Goal: Transaction & Acquisition: Obtain resource

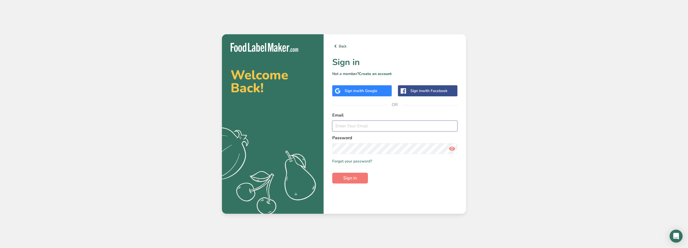
click at [376, 128] on input "email" at bounding box center [394, 126] width 125 height 11
type input "[PERSON_NAME][EMAIL_ADDRESS][DOMAIN_NAME]"
click at [332, 173] on button "Sign in" at bounding box center [350, 178] width 36 height 11
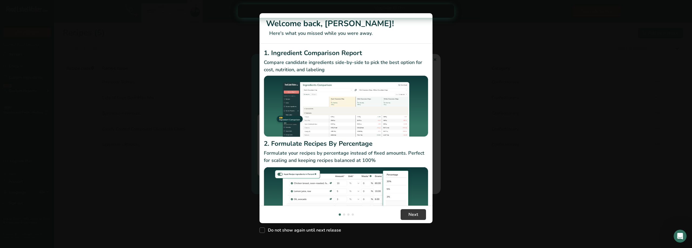
click at [436, 61] on div ".a-20{fill:#fff;} Hire an Expert Nutrition Facts Labeling Recipes Costs Custom …" at bounding box center [346, 124] width 692 height 248
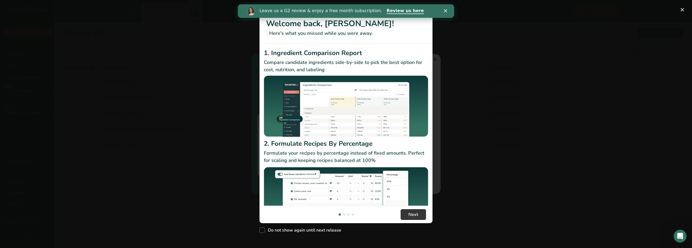
click at [446, 8] on div "Leave us a G2 review & enjoy a free month subscription. Review us here" at bounding box center [346, 10] width 216 height 9
click at [446, 10] on icon "Close" at bounding box center [445, 10] width 3 height 3
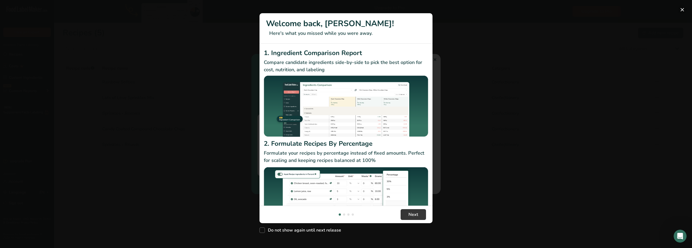
click at [682, 12] on button "New Features" at bounding box center [682, 9] width 9 height 9
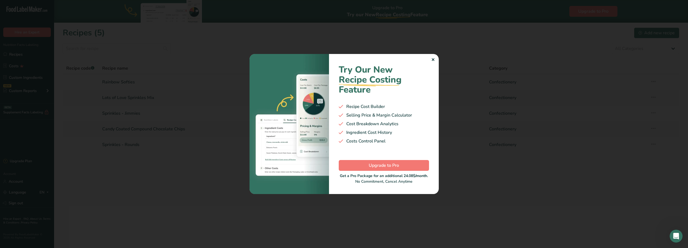
click at [431, 59] on div "✕" at bounding box center [433, 60] width 4 height 6
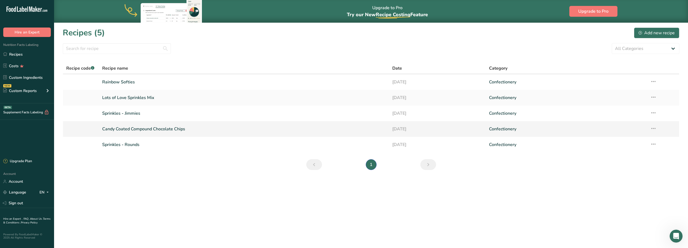
click at [128, 131] on link "Candy Coated Compound Chocolate Chips" at bounding box center [243, 128] width 283 height 11
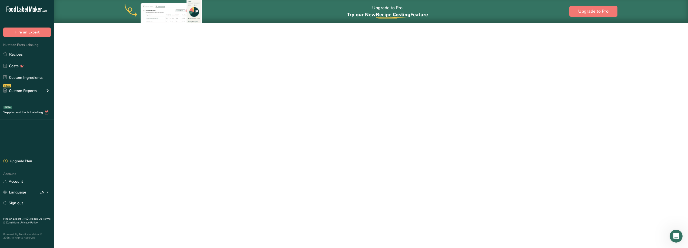
click at [128, 131] on link "Candy Coated Compound Chocolate Chips" at bounding box center [243, 128] width 283 height 11
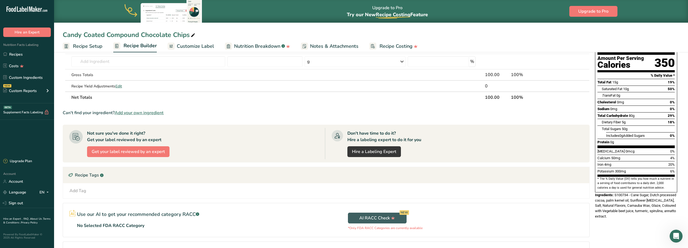
scroll to position [54, 0]
drag, startPoint x: 630, startPoint y: 122, endPoint x: 638, endPoint y: 96, distance: 28.0
click at [639, 105] on div "Sodium 0mg 0%" at bounding box center [635, 108] width 77 height 7
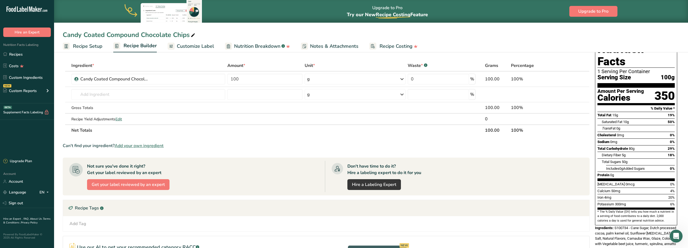
scroll to position [0, 0]
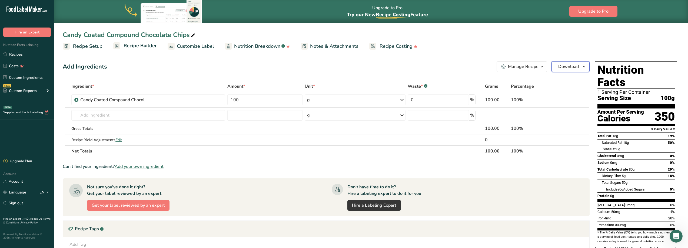
click at [582, 69] on icon "button" at bounding box center [584, 67] width 4 height 7
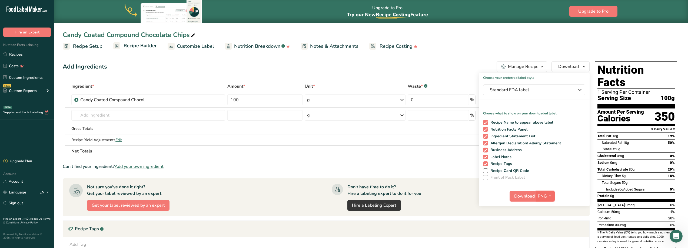
click at [547, 197] on span "button" at bounding box center [550, 196] width 6 height 6
click at [548, 233] on link "PDF" at bounding box center [545, 234] width 17 height 9
click at [527, 199] on span "Download" at bounding box center [524, 196] width 21 height 6
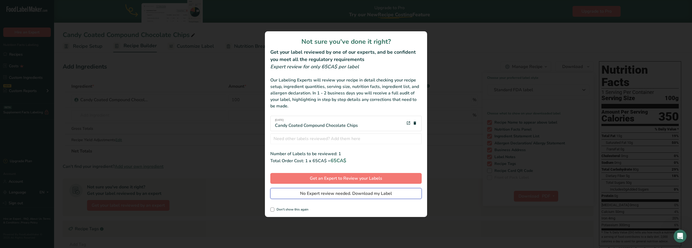
click at [320, 195] on span "No Expert review needed. Download my Label" at bounding box center [346, 194] width 92 height 6
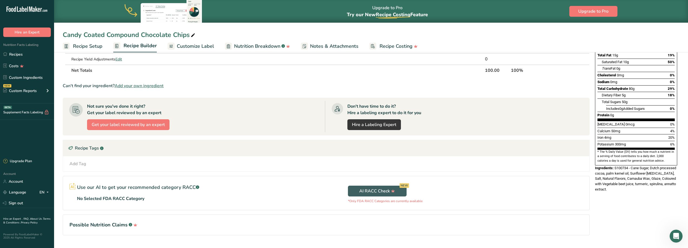
click at [619, 168] on span "S100734 - Cane Sugar, Dutch processed cocoa, palm kernel oil, Sunflower [MEDICA…" at bounding box center [635, 178] width 81 height 25
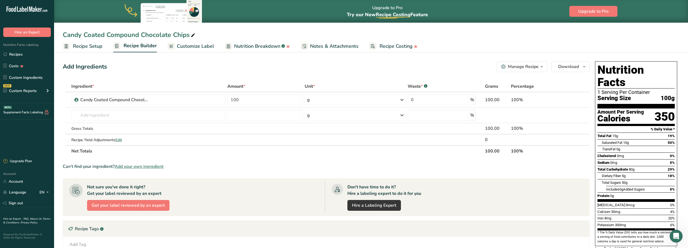
click at [87, 47] on span "Recipe Setup" at bounding box center [87, 46] width 29 height 7
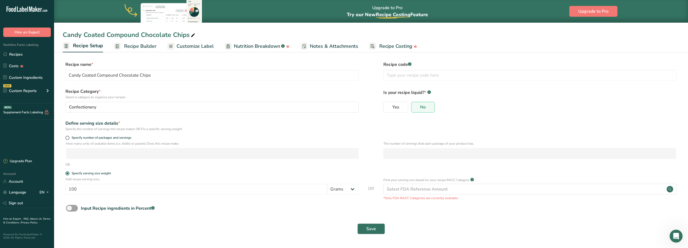
click at [148, 47] on span "Recipe Builder" at bounding box center [140, 46] width 32 height 7
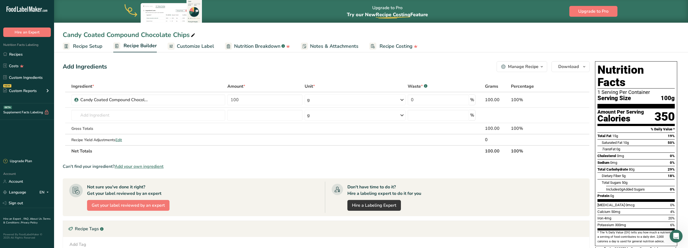
click at [192, 46] on span "Customize Label" at bounding box center [195, 46] width 37 height 7
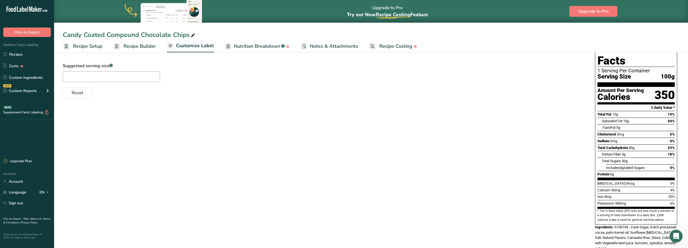
scroll to position [60, 0]
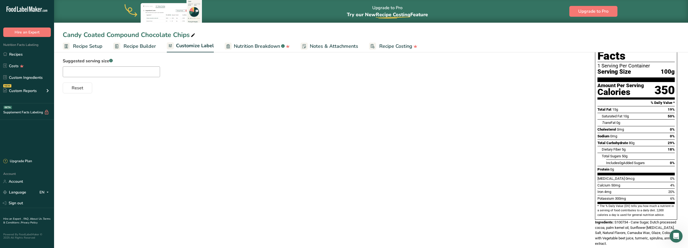
click at [617, 221] on span "S100734 - Cane Sugar, Dutch processed cocoa, palm kernel oil, Sunflower [MEDICA…" at bounding box center [635, 233] width 81 height 25
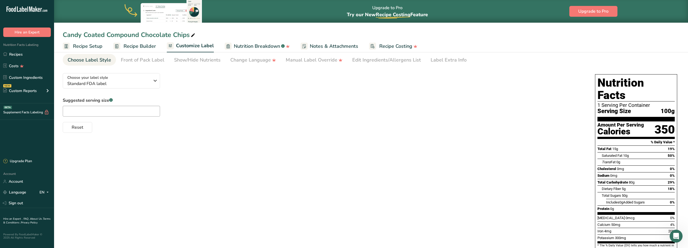
scroll to position [0, 0]
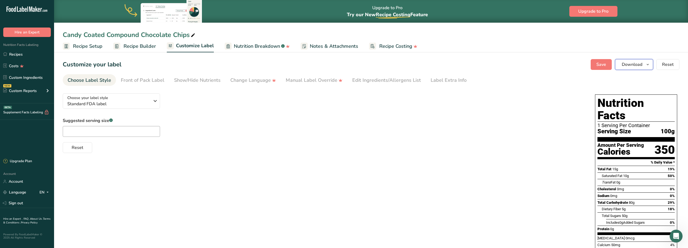
click at [642, 64] on span "Download" at bounding box center [632, 64] width 21 height 6
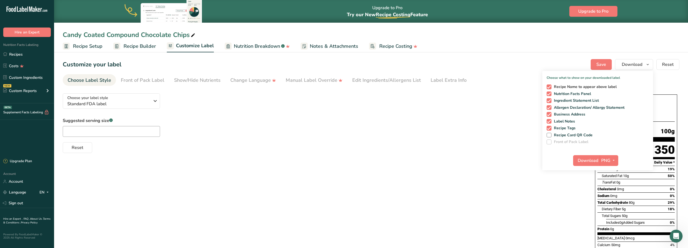
click at [550, 87] on span at bounding box center [548, 87] width 5 height 5
click at [550, 87] on input "Recipe Name to appear above label" at bounding box center [548, 87] width 4 height 4
checkbox input "false"
click at [549, 100] on span at bounding box center [548, 100] width 5 height 5
click at [549, 100] on input "Ingredient Statement List" at bounding box center [548, 101] width 4 height 4
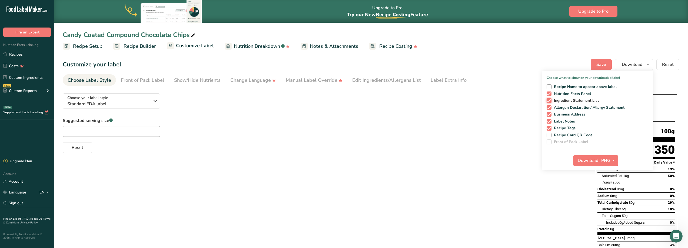
checkbox input "false"
click at [548, 106] on span at bounding box center [548, 107] width 5 height 5
click at [548, 106] on input "Allergen Declaration/ Allergy Statement" at bounding box center [548, 108] width 4 height 4
checkbox input "false"
click at [549, 113] on span at bounding box center [548, 114] width 5 height 5
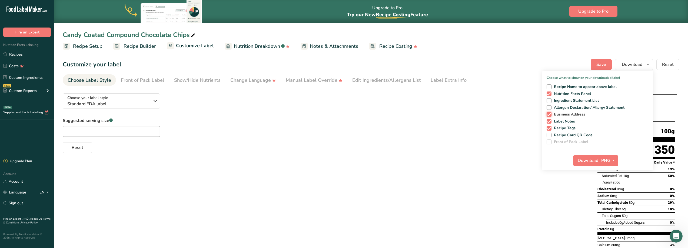
click at [549, 113] on input "Business Address" at bounding box center [548, 115] width 4 height 4
checkbox input "false"
click at [549, 120] on div "Recipe Name to appear above label Nutrition Facts Panel Ingredient Statement Li…" at bounding box center [597, 113] width 111 height 62
click at [549, 123] on span at bounding box center [548, 121] width 5 height 5
click at [549, 123] on input "Label Notes" at bounding box center [548, 122] width 4 height 4
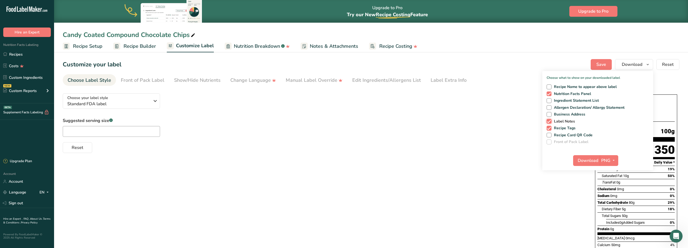
checkbox input "false"
click at [549, 130] on span at bounding box center [548, 128] width 5 height 5
click at [549, 130] on input "Recipe Tags" at bounding box center [548, 128] width 4 height 4
checkbox input "false"
click at [609, 160] on span "PNG" at bounding box center [605, 161] width 9 height 6
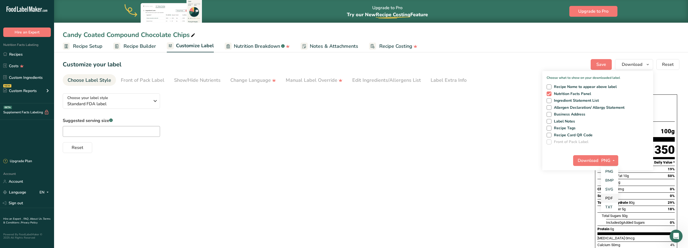
click at [610, 199] on link "PDF" at bounding box center [609, 198] width 17 height 9
click at [590, 161] on span "Download" at bounding box center [588, 161] width 21 height 6
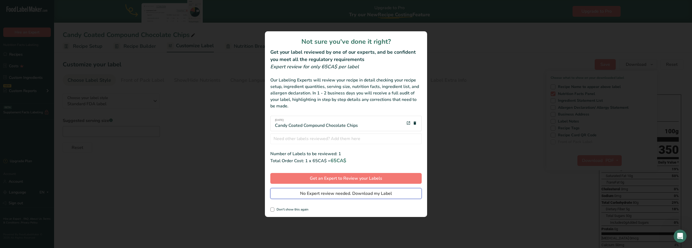
click at [324, 194] on span "No Expert review needed. Download my Label" at bounding box center [346, 194] width 92 height 6
